Goal: Find contact information: Find contact information

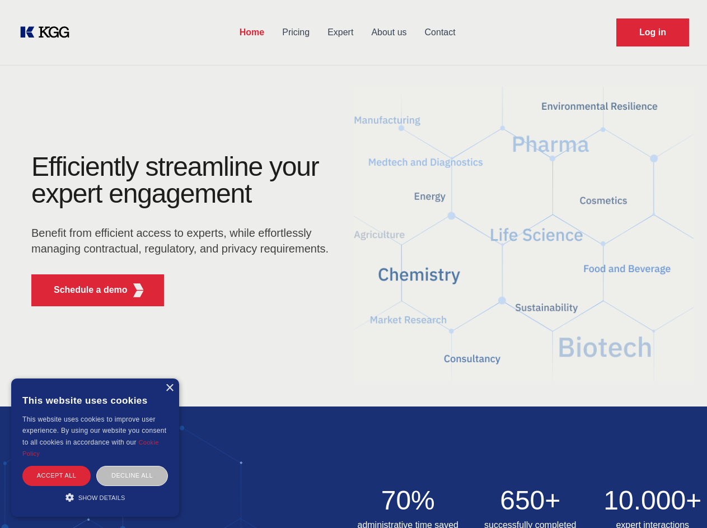
click at [353, 264] on div "Efficiently streamline your expert engagement Benefit from efficient access to …" at bounding box center [183, 234] width 340 height 162
click at [84, 290] on p "Schedule a demo" at bounding box center [91, 289] width 74 height 13
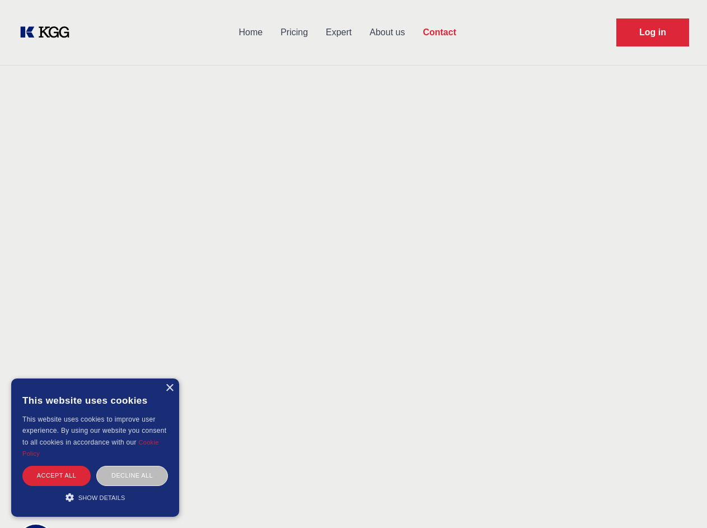
click at [169, 388] on div "× This website uses cookies This website uses cookies to improve user experienc…" at bounding box center [95, 447] width 168 height 138
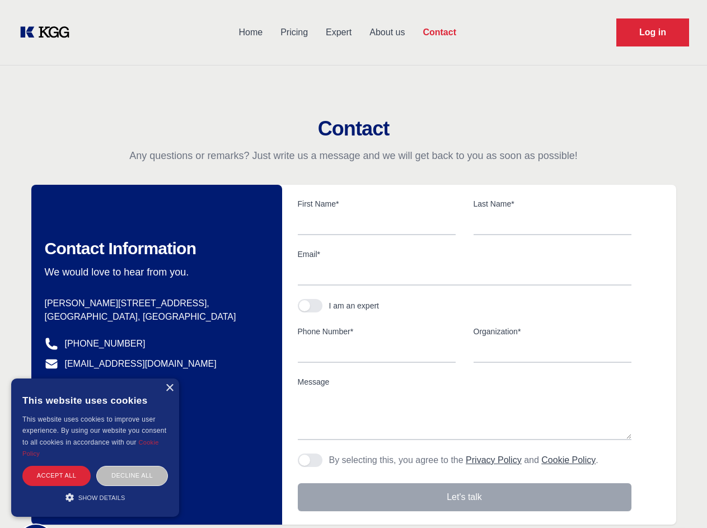
click at [57, 475] on div "Accept all" at bounding box center [56, 476] width 68 height 20
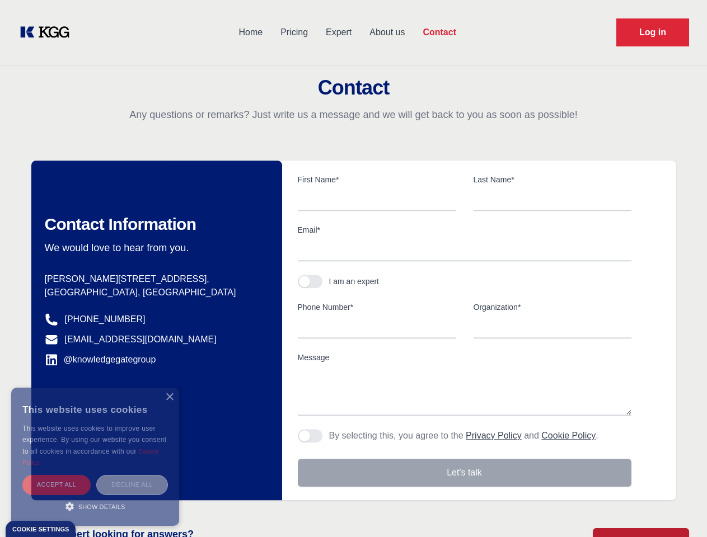
click at [132, 475] on div "Decline all" at bounding box center [132, 485] width 72 height 20
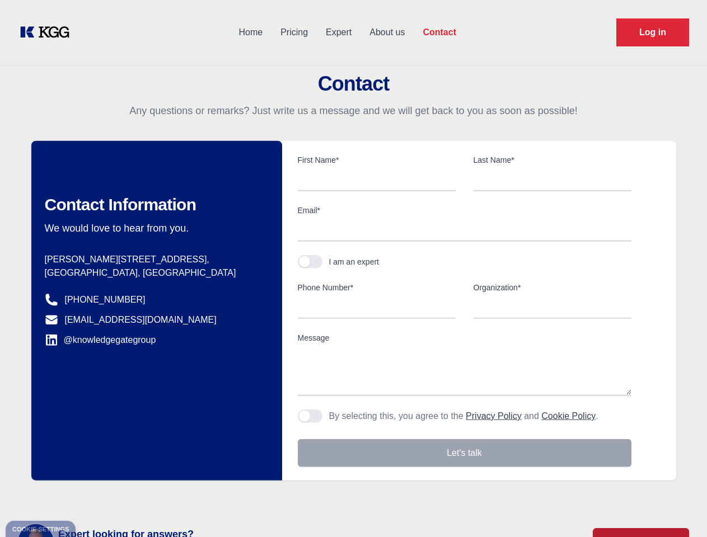
click at [95, 497] on main "Contact Any questions or remarks? Just write us a message and we will get back …" at bounding box center [353, 291] width 707 height 583
